Goal: Task Accomplishment & Management: Complete application form

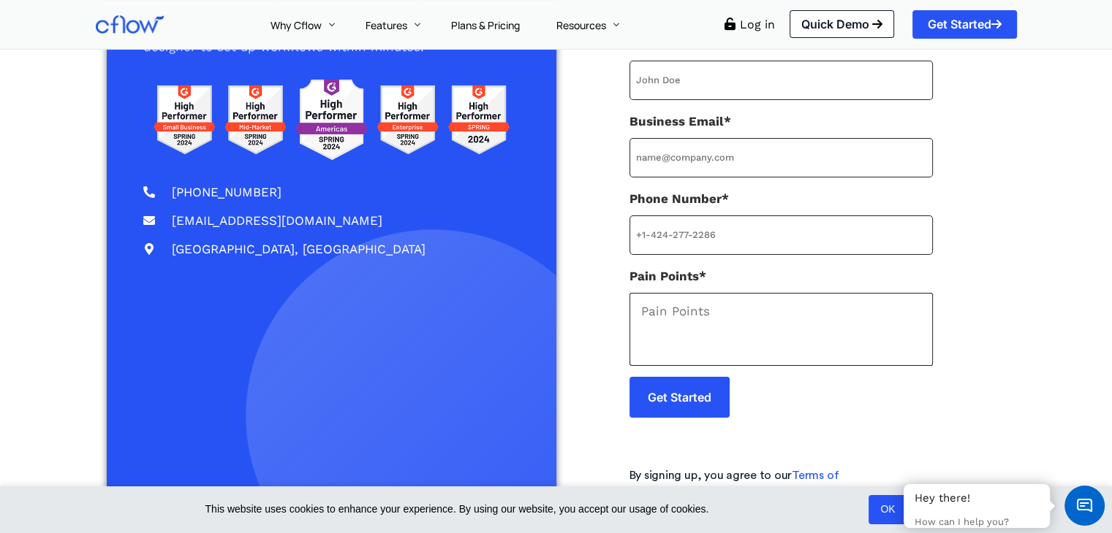
scroll to position [201, 0]
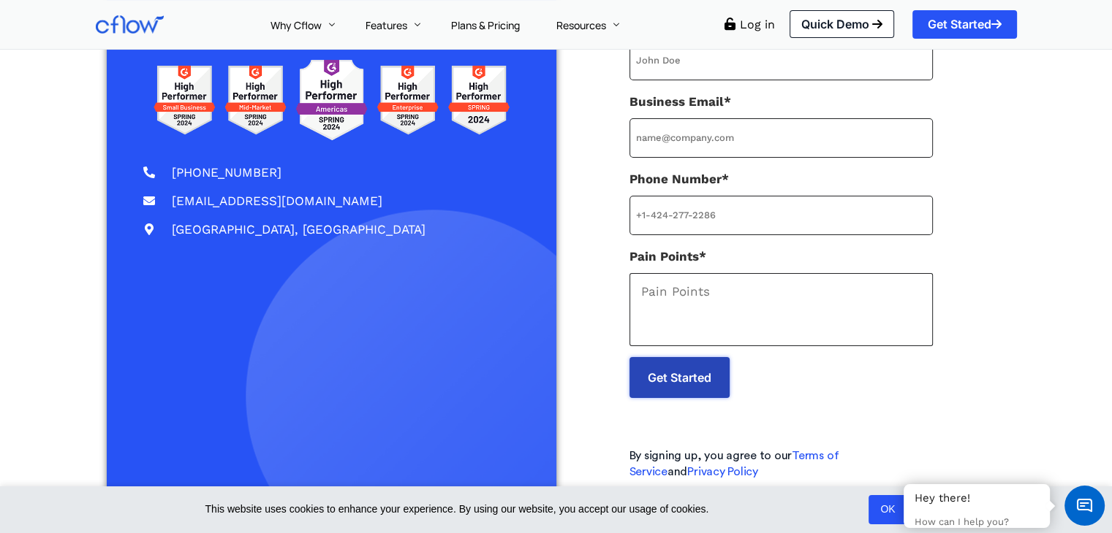
click at [694, 363] on input "Get Started" at bounding box center [679, 377] width 100 height 41
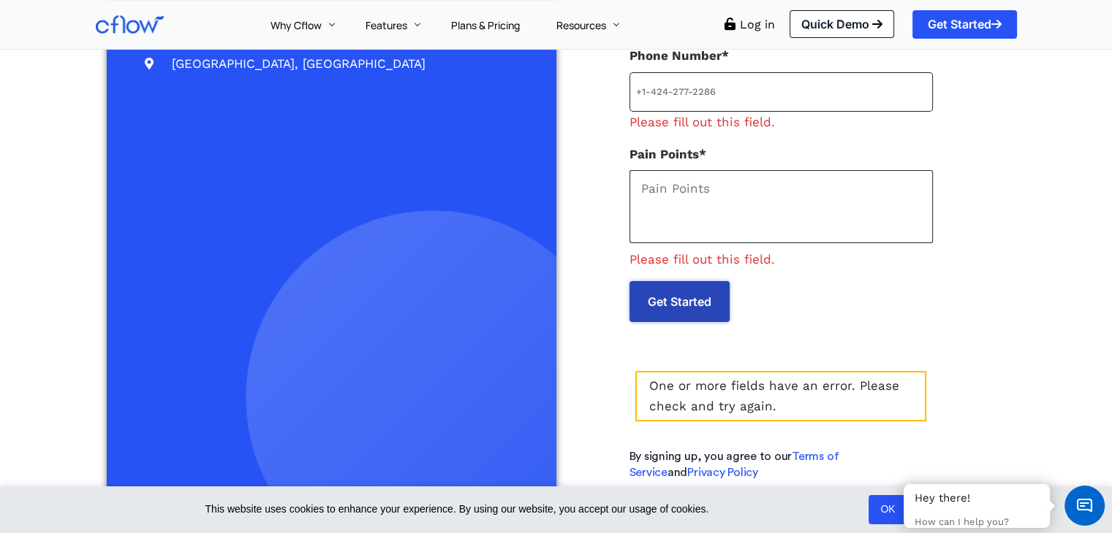
scroll to position [0, 0]
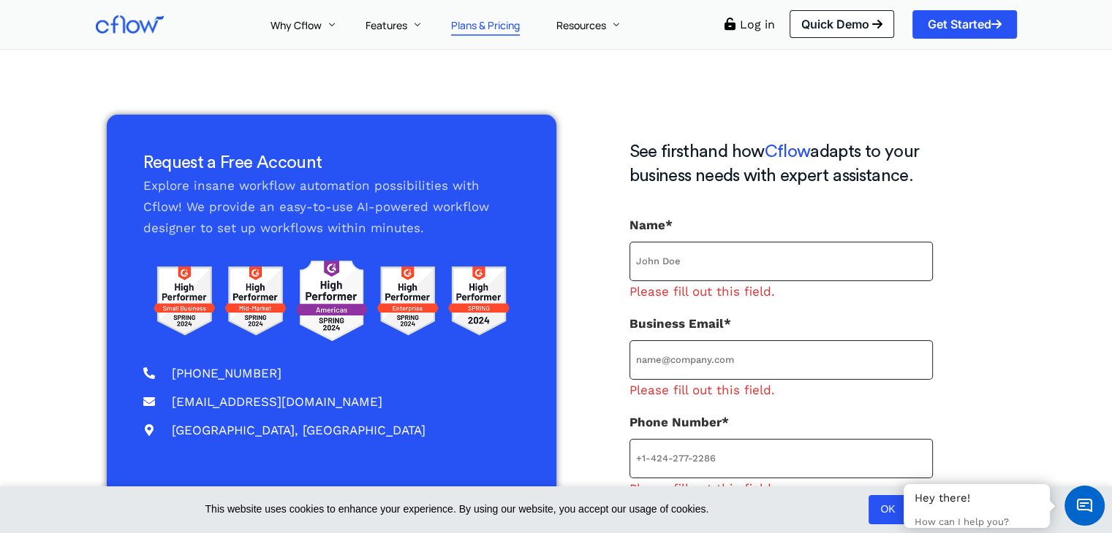
click at [479, 32] on link "Plans & Pricing" at bounding box center [485, 24] width 105 height 49
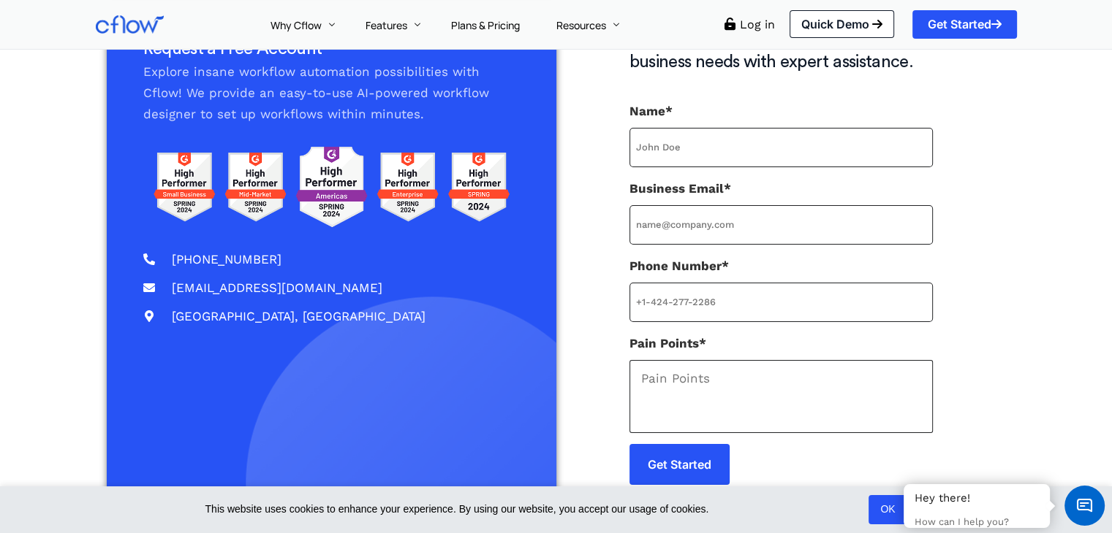
scroll to position [113, 0]
